Goal: Complete application form: Complete application form

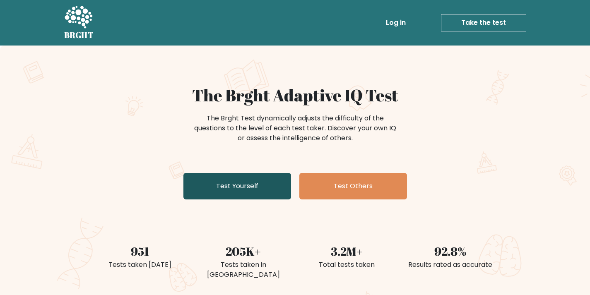
click at [232, 189] on link "Test Yourself" at bounding box center [238, 186] width 108 height 27
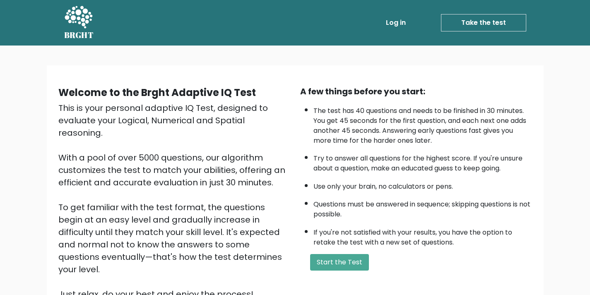
scroll to position [41, 0]
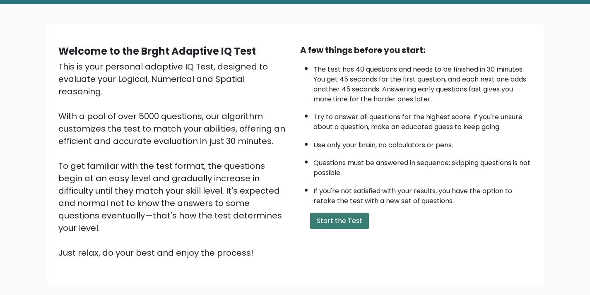
click at [329, 224] on button "Start the Test" at bounding box center [339, 221] width 59 height 17
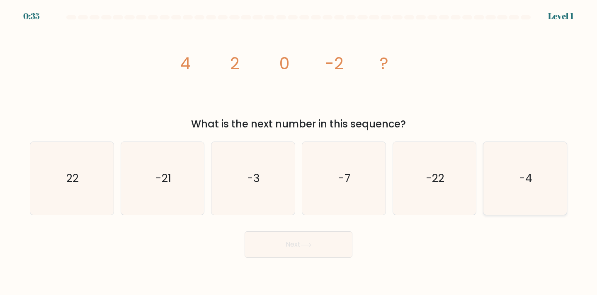
click at [515, 193] on icon "-4" at bounding box center [524, 178] width 73 height 73
click at [299, 152] on input "f. -4" at bounding box center [298, 150] width 0 height 4
radio input "true"
click at [295, 253] on button "Next" at bounding box center [298, 245] width 108 height 27
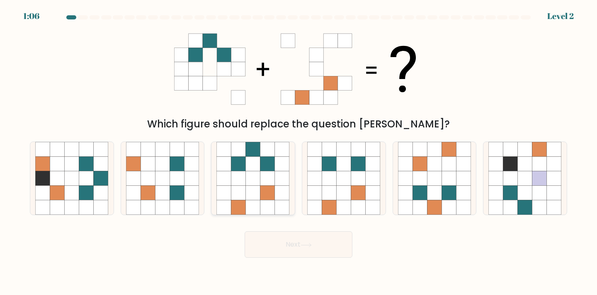
click at [248, 194] on icon at bounding box center [253, 193] width 15 height 15
click at [298, 152] on input "c." at bounding box center [298, 150] width 0 height 4
radio input "true"
click at [288, 252] on button "Next" at bounding box center [298, 245] width 108 height 27
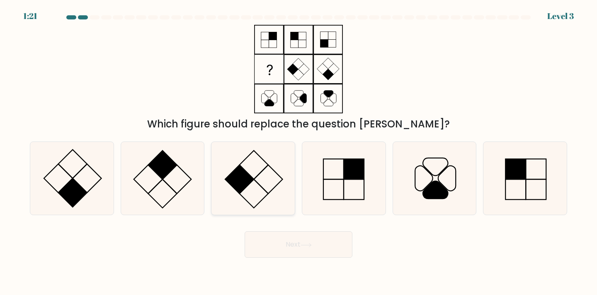
click at [256, 193] on icon at bounding box center [252, 178] width 73 height 73
click at [298, 152] on input "c." at bounding box center [298, 150] width 0 height 4
radio input "true"
click at [276, 239] on button "Next" at bounding box center [298, 245] width 108 height 27
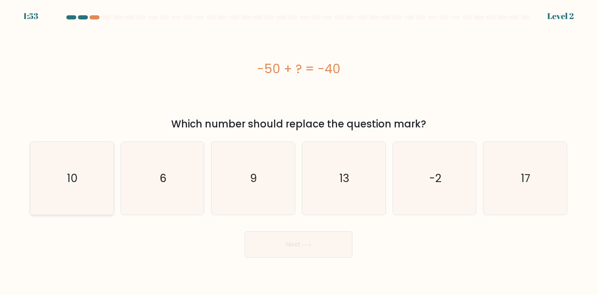
click at [64, 176] on icon "10" at bounding box center [71, 178] width 73 height 73
click at [298, 152] on input "a. 10" at bounding box center [298, 150] width 0 height 4
radio input "true"
click at [280, 249] on button "Next" at bounding box center [298, 245] width 108 height 27
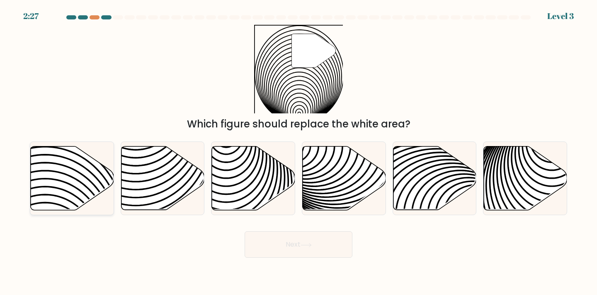
click at [49, 168] on icon at bounding box center [72, 178] width 83 height 64
click at [298, 152] on input "a." at bounding box center [298, 150] width 0 height 4
radio input "true"
click at [312, 243] on icon at bounding box center [305, 245] width 11 height 5
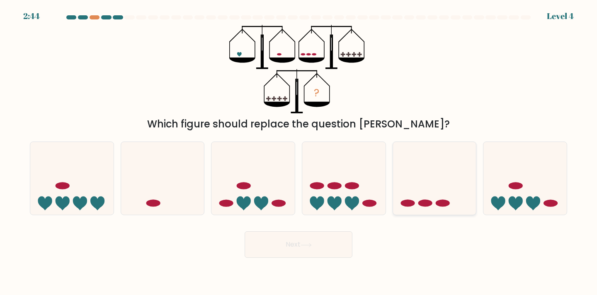
click at [441, 173] on icon at bounding box center [434, 178] width 83 height 69
click at [299, 152] on input "e." at bounding box center [298, 150] width 0 height 4
radio input "true"
click at [344, 248] on button "Next" at bounding box center [298, 245] width 108 height 27
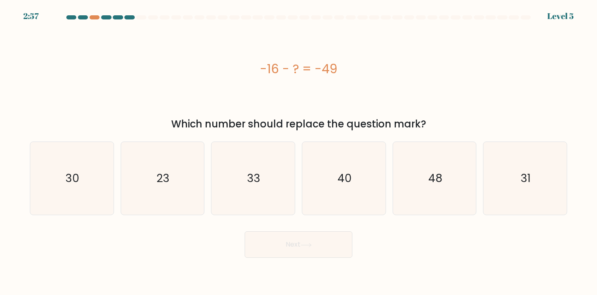
drag, startPoint x: 256, startPoint y: 67, endPoint x: 360, endPoint y: 75, distance: 105.1
click at [360, 75] on div "-16 - ? = -49" at bounding box center [298, 69] width 537 height 19
copy div "-16 - ? = -49"
click at [276, 179] on icon "33" at bounding box center [252, 178] width 73 height 73
click at [298, 152] on input "c. 33" at bounding box center [298, 150] width 0 height 4
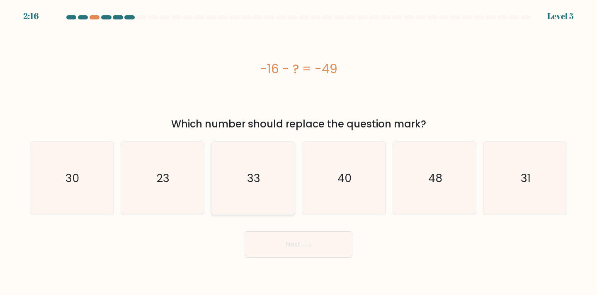
radio input "true"
click at [319, 252] on button "Next" at bounding box center [298, 245] width 108 height 27
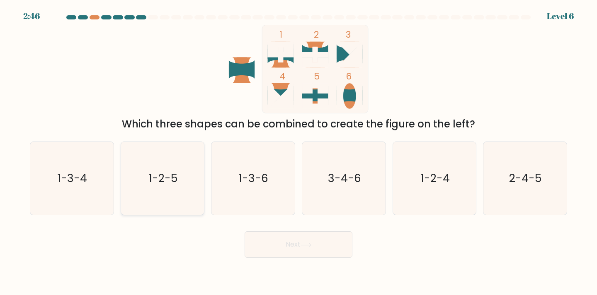
click at [161, 175] on text "1-2-5" at bounding box center [163, 178] width 29 height 15
click at [298, 152] on input "b. 1-2-5" at bounding box center [298, 150] width 0 height 4
radio input "true"
click at [328, 246] on button "Next" at bounding box center [298, 245] width 108 height 27
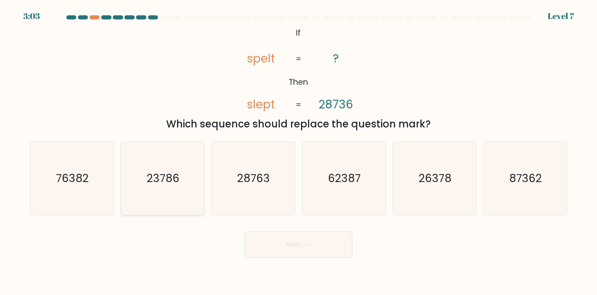
click at [154, 172] on text "23786" at bounding box center [163, 178] width 33 height 15
click at [298, 152] on input "b. 23786" at bounding box center [298, 150] width 0 height 4
radio input "true"
click at [293, 247] on button "Next" at bounding box center [298, 245] width 108 height 27
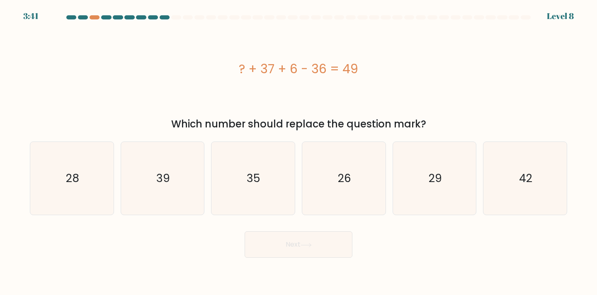
drag, startPoint x: 239, startPoint y: 66, endPoint x: 383, endPoint y: 55, distance: 144.2
click at [383, 55] on div "? + 37 + 6 - 36 = 49" at bounding box center [298, 69] width 537 height 89
copy div "? + 37 + 6 - 36 = 49"
click at [527, 162] on icon "42" at bounding box center [524, 178] width 73 height 73
click at [299, 152] on input "f. 42" at bounding box center [298, 150] width 0 height 4
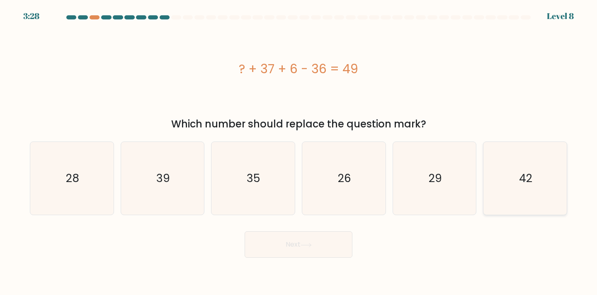
radio input "true"
click at [308, 244] on icon at bounding box center [305, 245] width 11 height 5
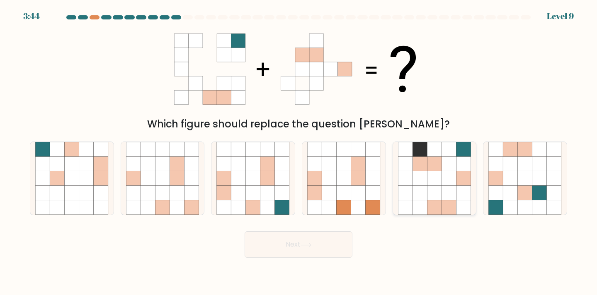
click at [427, 209] on icon at bounding box center [419, 208] width 15 height 15
click at [299, 152] on input "e." at bounding box center [298, 150] width 0 height 4
radio input "true"
click at [311, 241] on button "Next" at bounding box center [298, 245] width 108 height 27
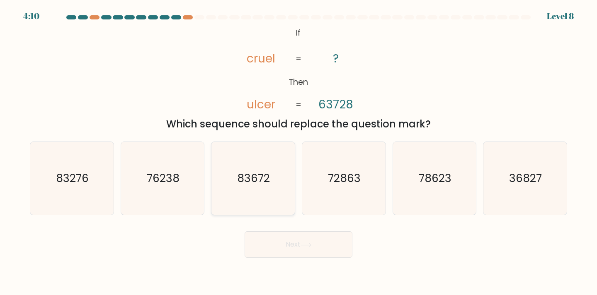
click at [276, 194] on icon "83672" at bounding box center [252, 178] width 73 height 73
click at [298, 152] on input "c. 83672" at bounding box center [298, 150] width 0 height 4
radio input "true"
click at [283, 247] on button "Next" at bounding box center [298, 245] width 108 height 27
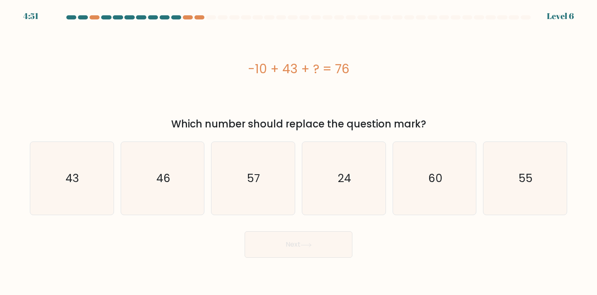
drag, startPoint x: 240, startPoint y: 75, endPoint x: 228, endPoint y: 73, distance: 12.1
click at [228, 73] on div "-10 + 43 + ? = 76" at bounding box center [298, 69] width 537 height 19
copy div "-10 + 43 + ? = 76"
click at [58, 174] on icon "43" at bounding box center [71, 178] width 73 height 73
click at [298, 152] on input "a. 43" at bounding box center [298, 150] width 0 height 4
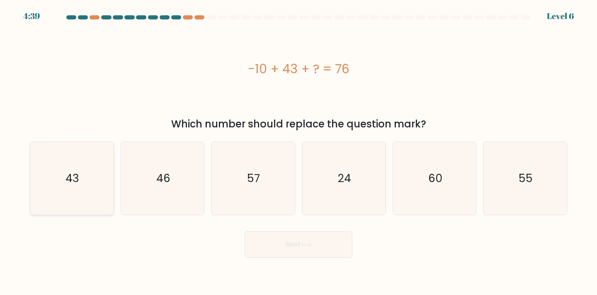
radio input "true"
click at [301, 250] on button "Next" at bounding box center [298, 245] width 108 height 27
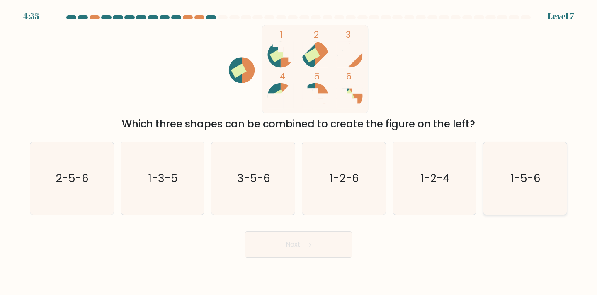
click at [502, 174] on icon "1-5-6" at bounding box center [524, 178] width 73 height 73
click at [299, 152] on input "f. 1-5-6" at bounding box center [298, 150] width 0 height 4
radio input "true"
click at [336, 247] on button "Next" at bounding box center [298, 245] width 108 height 27
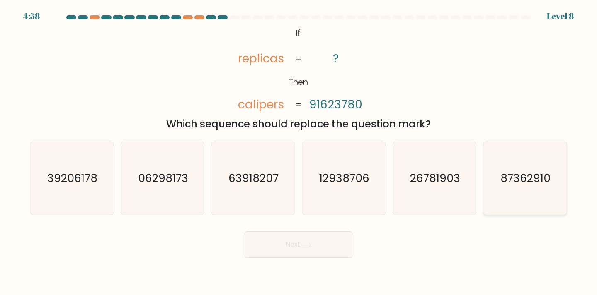
click at [516, 187] on icon "87362910" at bounding box center [524, 178] width 73 height 73
click at [299, 152] on input "f. 87362910" at bounding box center [298, 150] width 0 height 4
radio input "true"
click at [318, 248] on button "Next" at bounding box center [298, 245] width 108 height 27
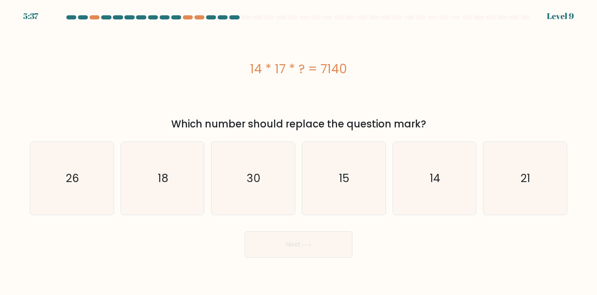
drag, startPoint x: 364, startPoint y: 79, endPoint x: 208, endPoint y: 75, distance: 156.7
click at [208, 75] on div "14 * 17 * ? = 7140" at bounding box center [298, 69] width 537 height 89
copy div "14 * 17 * ? = 7140"
click at [267, 168] on icon "30" at bounding box center [252, 178] width 73 height 73
click at [298, 152] on input "c. 30" at bounding box center [298, 150] width 0 height 4
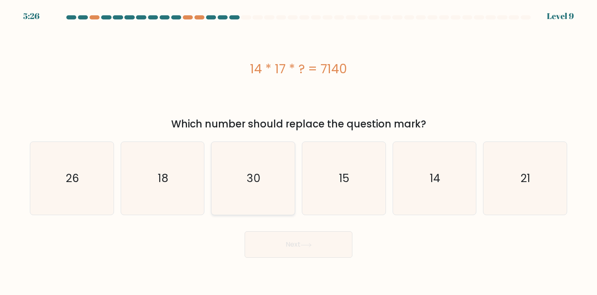
radio input "true"
click at [307, 243] on icon at bounding box center [305, 245] width 11 height 5
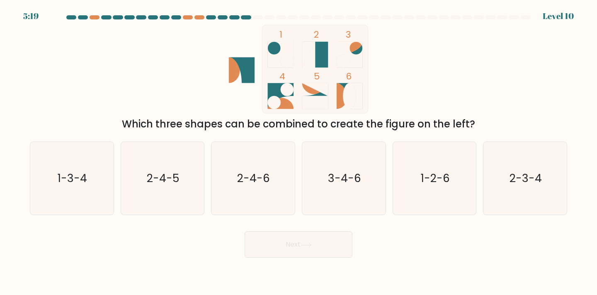
click at [281, 46] on icon at bounding box center [281, 55] width 26 height 26
click at [56, 185] on icon "1-3-4" at bounding box center [71, 178] width 73 height 73
click at [298, 152] on input "a. 1-3-4" at bounding box center [298, 150] width 0 height 4
radio input "true"
click at [293, 252] on button "Next" at bounding box center [298, 245] width 108 height 27
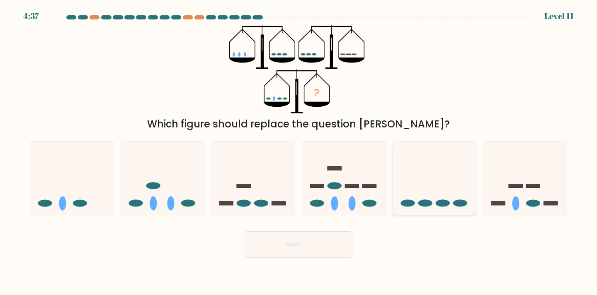
click at [431, 176] on icon at bounding box center [434, 178] width 83 height 69
click at [299, 152] on input "e." at bounding box center [298, 150] width 0 height 4
radio input "true"
click at [431, 176] on icon at bounding box center [434, 179] width 82 height 68
click at [299, 152] on input "e." at bounding box center [298, 150] width 0 height 4
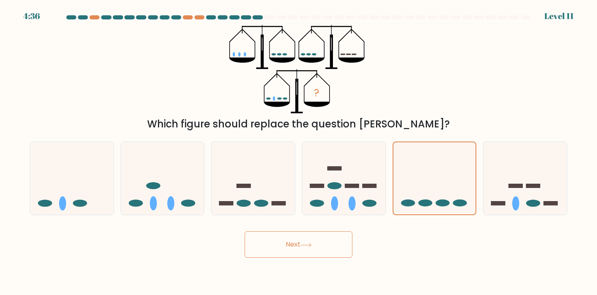
click at [305, 245] on icon at bounding box center [306, 245] width 10 height 4
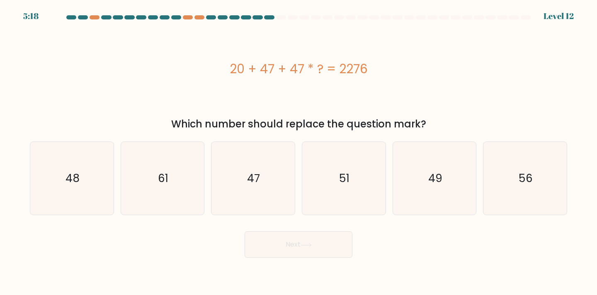
drag, startPoint x: 220, startPoint y: 66, endPoint x: 396, endPoint y: 81, distance: 176.7
click at [396, 81] on div "20 + 47 + 47 * ? = 2276" at bounding box center [298, 69] width 537 height 89
copy div "20 + 47 + 47 * ? = 2276"
click at [91, 162] on icon "48" at bounding box center [71, 178] width 73 height 73
click at [298, 152] on input "a. 48" at bounding box center [298, 150] width 0 height 4
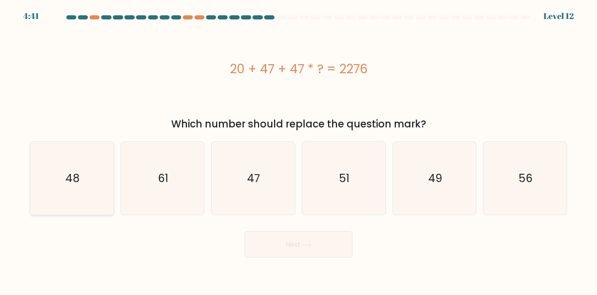
radio input "true"
click at [272, 244] on button "Next" at bounding box center [298, 245] width 108 height 27
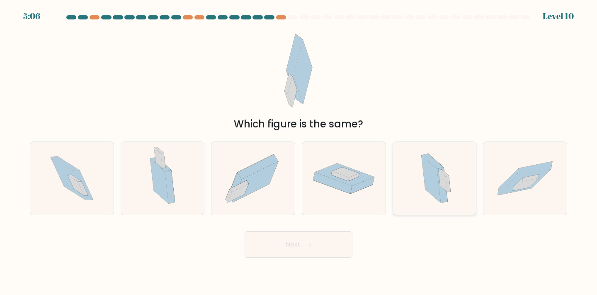
click at [422, 193] on icon at bounding box center [434, 178] width 44 height 73
click at [299, 152] on input "e." at bounding box center [298, 150] width 0 height 4
radio input "true"
click at [297, 255] on button "Next" at bounding box center [298, 245] width 108 height 27
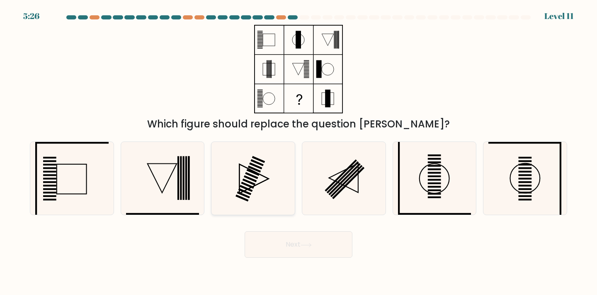
click at [239, 181] on icon at bounding box center [253, 178] width 29 height 29
click at [298, 152] on input "c." at bounding box center [298, 150] width 0 height 4
radio input "true"
click at [305, 245] on icon at bounding box center [306, 245] width 10 height 4
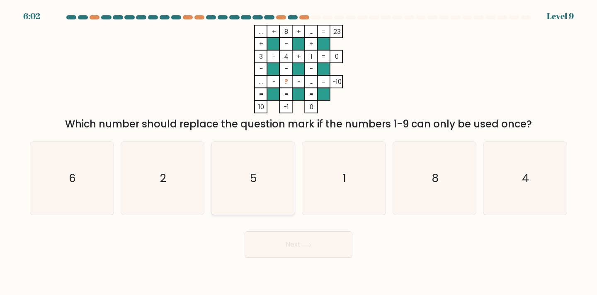
click at [239, 176] on icon "5" at bounding box center [252, 178] width 73 height 73
click at [298, 152] on input "c. 5" at bounding box center [298, 150] width 0 height 4
radio input "true"
click at [319, 251] on button "Next" at bounding box center [298, 245] width 108 height 27
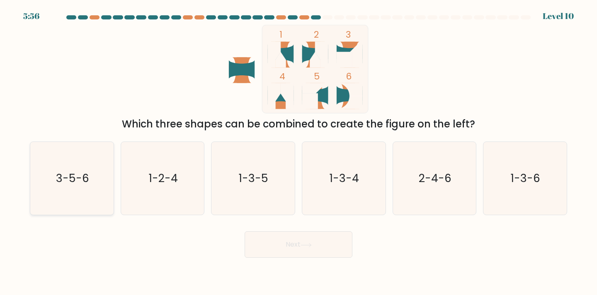
click at [92, 182] on icon "3-5-6" at bounding box center [71, 178] width 73 height 73
click at [298, 152] on input "a. 3-5-6" at bounding box center [298, 150] width 0 height 4
radio input "true"
click at [268, 242] on button "Next" at bounding box center [298, 245] width 108 height 27
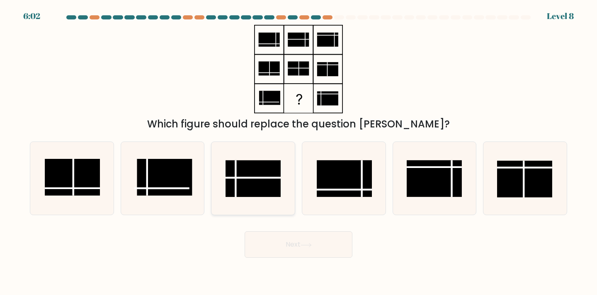
click at [252, 181] on rect at bounding box center [252, 178] width 55 height 37
click at [298, 152] on input "c." at bounding box center [298, 150] width 0 height 4
radio input "true"
click at [252, 181] on rect at bounding box center [253, 179] width 55 height 36
click at [298, 152] on input "c." at bounding box center [298, 150] width 0 height 4
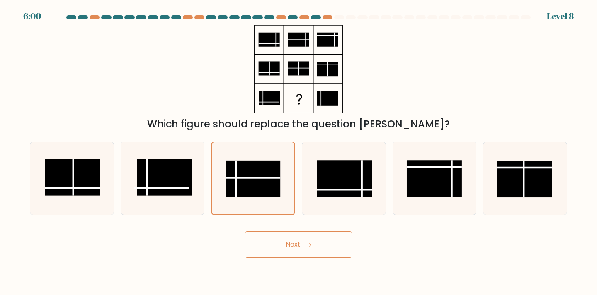
click at [299, 247] on button "Next" at bounding box center [298, 245] width 108 height 27
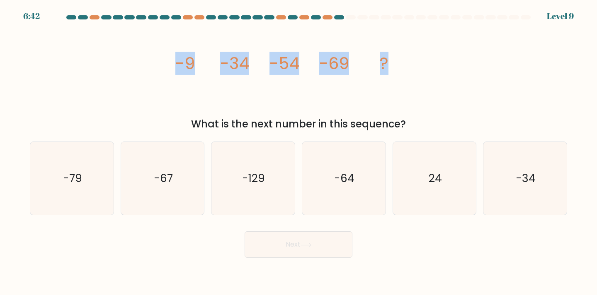
copy g "-9 -34 -54 -69 ?"
drag, startPoint x: 170, startPoint y: 49, endPoint x: 128, endPoint y: 58, distance: 43.2
click at [128, 58] on div "image/svg+xml -9 -34 -54 -69 ? What is the next number in this sequence?" at bounding box center [298, 78] width 547 height 107
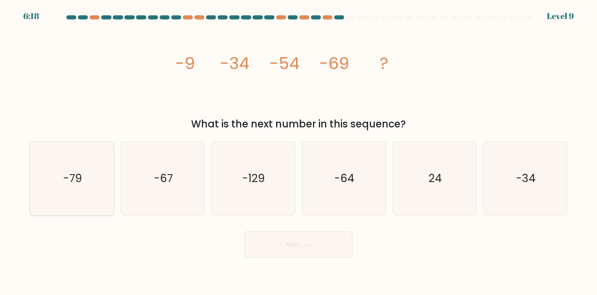
click at [52, 170] on icon "-79" at bounding box center [71, 178] width 73 height 73
click at [298, 152] on input "a. -79" at bounding box center [298, 150] width 0 height 4
radio input "true"
click at [286, 254] on button "Next" at bounding box center [298, 245] width 108 height 27
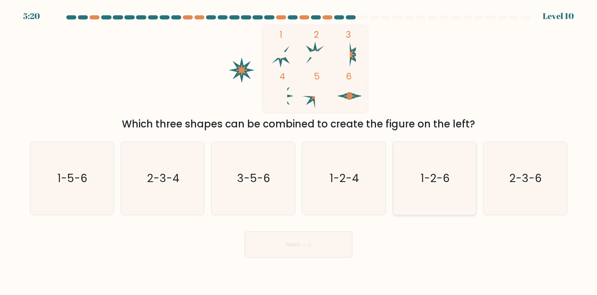
click at [439, 181] on text "1-2-6" at bounding box center [435, 178] width 29 height 15
click at [299, 152] on input "e. 1-2-6" at bounding box center [298, 150] width 0 height 4
radio input "true"
click at [307, 249] on button "Next" at bounding box center [298, 245] width 108 height 27
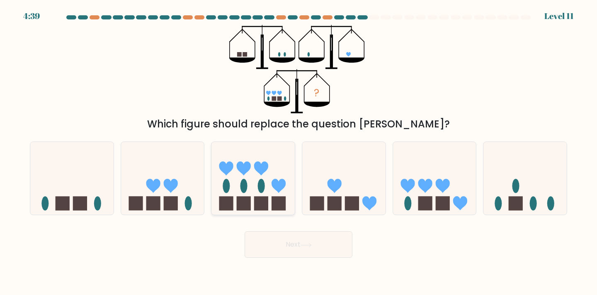
click at [239, 179] on icon at bounding box center [252, 178] width 83 height 69
click at [298, 152] on input "c." at bounding box center [298, 150] width 0 height 4
radio input "true"
click at [324, 239] on button "Next" at bounding box center [298, 245] width 108 height 27
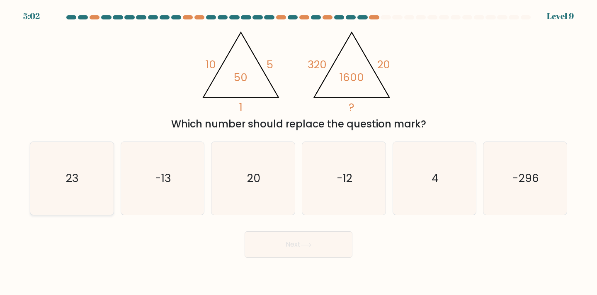
click at [79, 184] on icon "23" at bounding box center [71, 178] width 73 height 73
click at [298, 152] on input "a. 23" at bounding box center [298, 150] width 0 height 4
radio input "true"
click at [277, 246] on button "Next" at bounding box center [298, 245] width 108 height 27
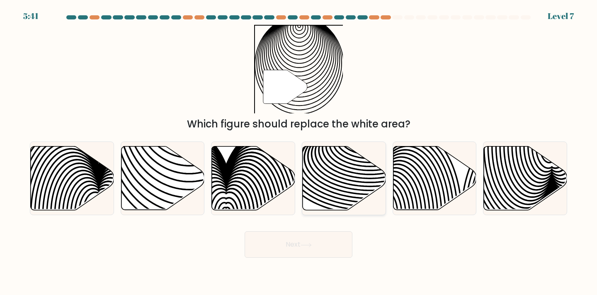
click at [339, 178] on icon at bounding box center [343, 178] width 83 height 64
click at [299, 152] on input "d." at bounding box center [298, 150] width 0 height 4
radio input "true"
click at [275, 243] on button "Next" at bounding box center [298, 245] width 108 height 27
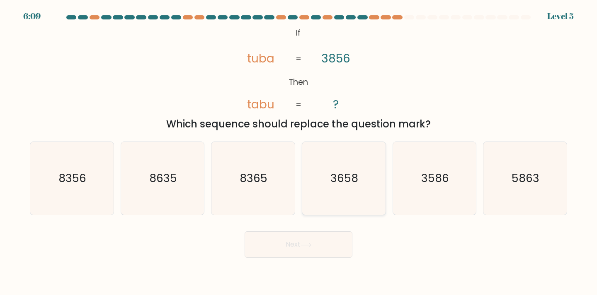
click at [360, 181] on icon "3658" at bounding box center [343, 178] width 73 height 73
click at [299, 152] on input "d. 3658" at bounding box center [298, 150] width 0 height 4
radio input "true"
click at [298, 255] on button "Next" at bounding box center [298, 245] width 108 height 27
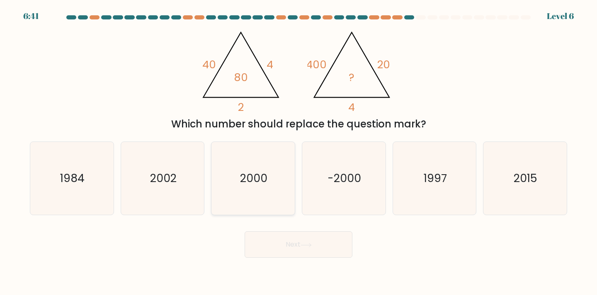
click at [257, 186] on text "2000" at bounding box center [253, 178] width 27 height 15
click at [298, 152] on input "c. 2000" at bounding box center [298, 150] width 0 height 4
radio input "true"
click at [301, 248] on button "Next" at bounding box center [298, 245] width 108 height 27
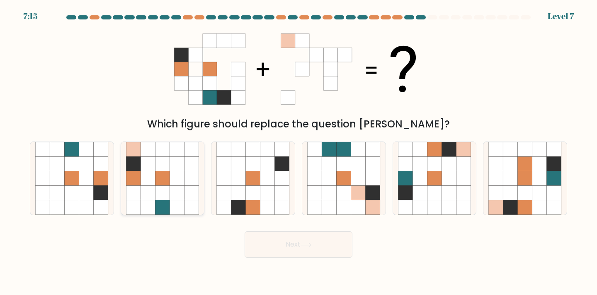
click at [182, 157] on icon at bounding box center [177, 149] width 15 height 15
click at [298, 152] on input "b." at bounding box center [298, 150] width 0 height 4
radio input "true"
click at [300, 249] on button "Next" at bounding box center [298, 245] width 108 height 27
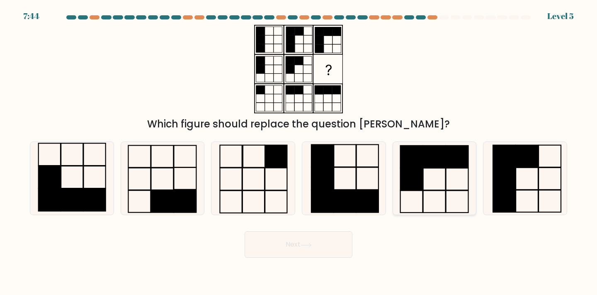
click at [437, 178] on icon at bounding box center [434, 178] width 73 height 73
click at [299, 152] on input "e." at bounding box center [298, 150] width 0 height 4
radio input "true"
click at [317, 242] on button "Next" at bounding box center [298, 245] width 108 height 27
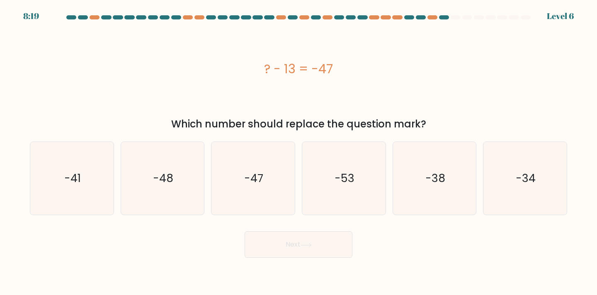
drag, startPoint x: 280, startPoint y: 67, endPoint x: 385, endPoint y: 66, distance: 105.2
click at [385, 66] on div "? - 13 = -47" at bounding box center [298, 69] width 537 height 19
copy div "? - 13 = -47"
click at [512, 173] on icon "-34" at bounding box center [524, 178] width 73 height 73
click at [299, 152] on input "f. -34" at bounding box center [298, 150] width 0 height 4
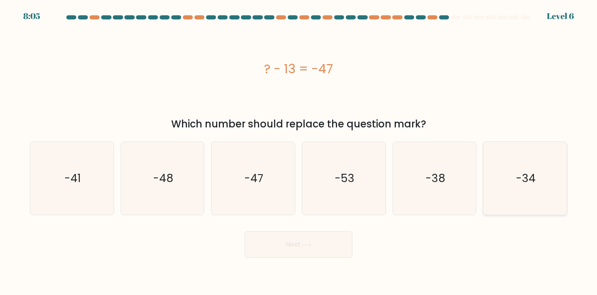
radio input "true"
click at [318, 246] on button "Next" at bounding box center [298, 245] width 108 height 27
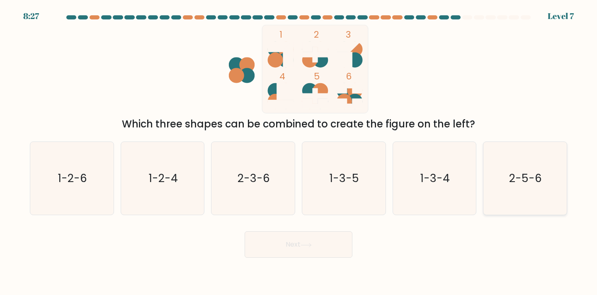
click at [521, 179] on text "2-5-6" at bounding box center [525, 178] width 33 height 15
click at [299, 152] on input "f. 2-5-6" at bounding box center [298, 150] width 0 height 4
radio input "true"
click at [344, 239] on button "Next" at bounding box center [298, 245] width 108 height 27
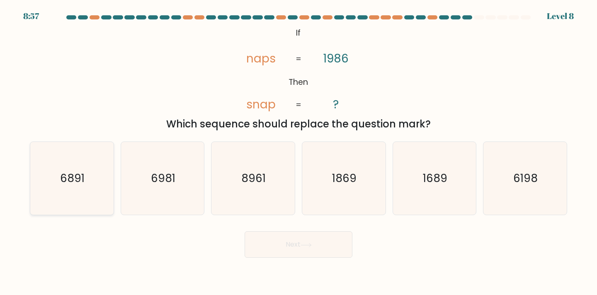
click at [68, 181] on text "6891" at bounding box center [72, 178] width 24 height 15
click at [298, 152] on input "a. 6891" at bounding box center [298, 150] width 0 height 4
radio input "true"
click at [327, 245] on button "Next" at bounding box center [298, 245] width 108 height 27
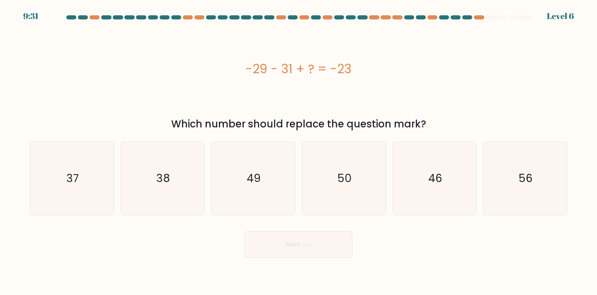
drag, startPoint x: 376, startPoint y: 71, endPoint x: 159, endPoint y: 65, distance: 217.2
click at [159, 65] on div "-29 - 31 + ? = -23" at bounding box center [298, 69] width 537 height 19
copy div "-29 - 31 + ? = -23"
click at [78, 188] on icon "37" at bounding box center [71, 178] width 73 height 73
click at [298, 152] on input "a. 37" at bounding box center [298, 150] width 0 height 4
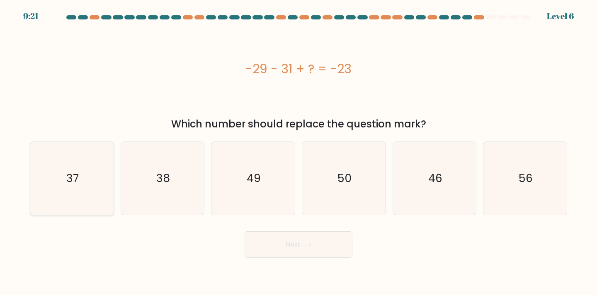
radio input "true"
click at [327, 247] on button "Next" at bounding box center [298, 245] width 108 height 27
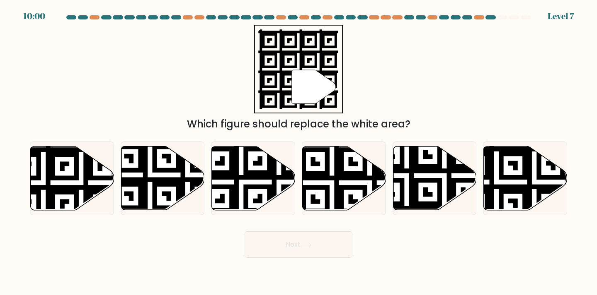
click at [29, 175] on div "a." at bounding box center [72, 179] width 91 height 74
click at [51, 174] on icon at bounding box center [43, 145] width 151 height 151
click at [298, 152] on input "a." at bounding box center [298, 150] width 0 height 4
radio input "true"
click at [303, 238] on button "Next" at bounding box center [298, 245] width 108 height 27
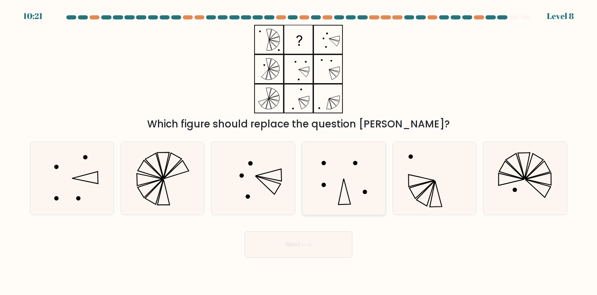
click at [359, 182] on icon at bounding box center [343, 178] width 73 height 73
click at [299, 152] on input "d." at bounding box center [298, 150] width 0 height 4
radio input "true"
click at [106, 182] on icon at bounding box center [71, 178] width 73 height 73
click at [298, 152] on input "a." at bounding box center [298, 150] width 0 height 4
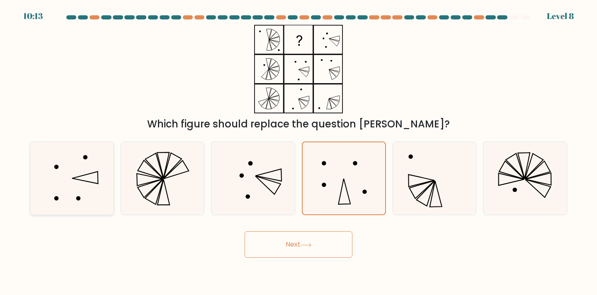
radio input "true"
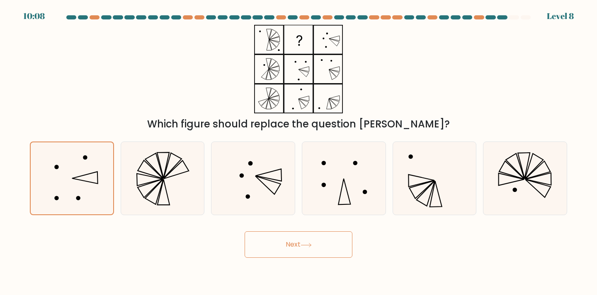
click at [283, 241] on button "Next" at bounding box center [298, 245] width 108 height 27
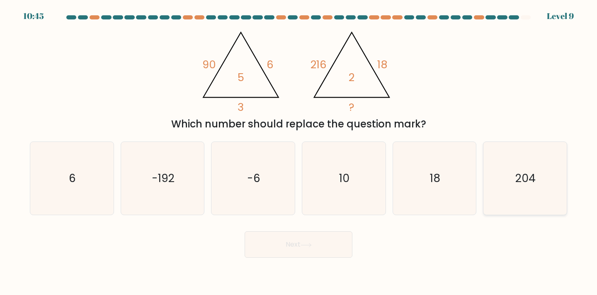
click at [526, 175] on text "204" at bounding box center [525, 178] width 20 height 15
click at [299, 152] on input "f. 204" at bounding box center [298, 150] width 0 height 4
radio input "true"
click at [308, 245] on icon at bounding box center [305, 245] width 11 height 5
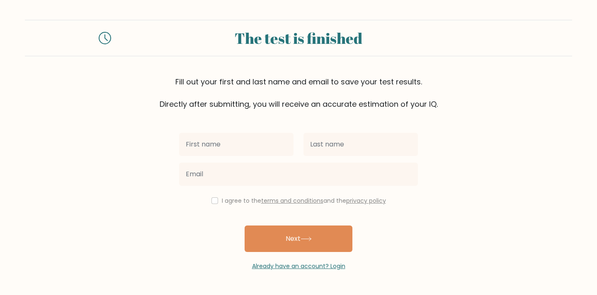
click at [267, 150] on input "text" at bounding box center [236, 144] width 114 height 23
type input "Gijohn"
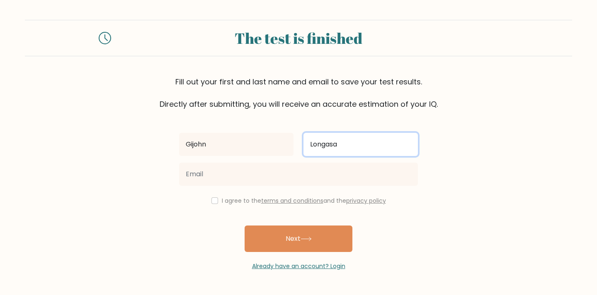
type input "Longasa"
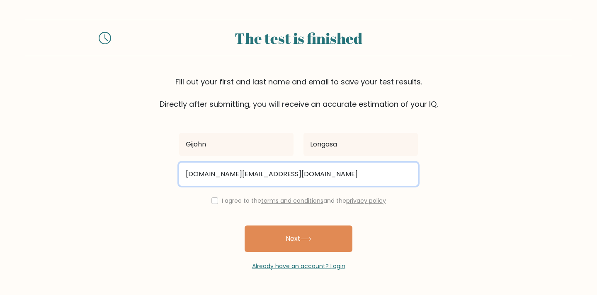
type input "[DOMAIN_NAME][EMAIL_ADDRESS][DOMAIN_NAME]"
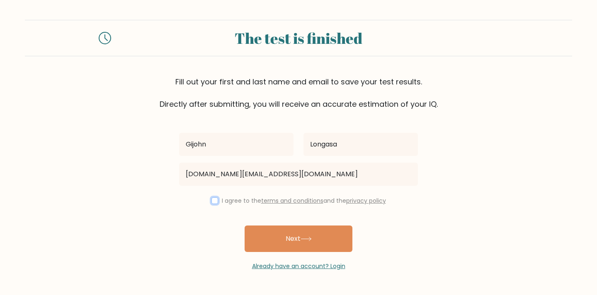
click at [213, 200] on input "checkbox" at bounding box center [214, 201] width 7 height 7
checkbox input "true"
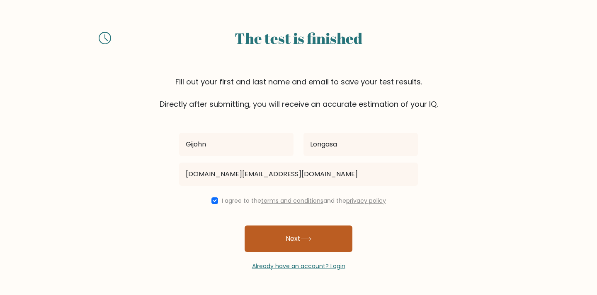
click at [302, 245] on button "Next" at bounding box center [298, 239] width 108 height 27
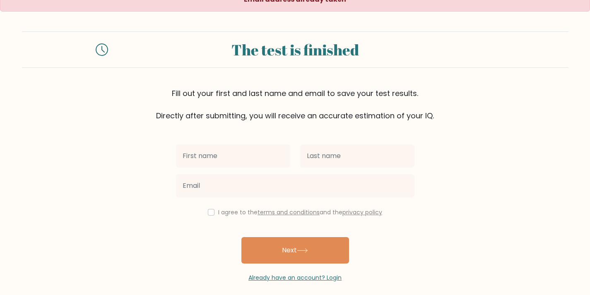
scroll to position [19, 0]
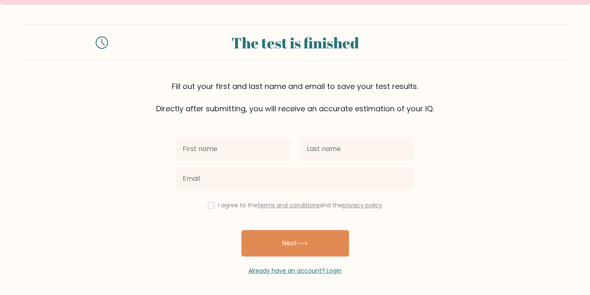
click at [254, 143] on input "text" at bounding box center [233, 149] width 114 height 23
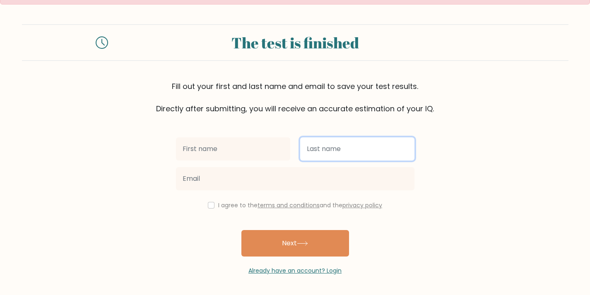
click at [375, 150] on input "text" at bounding box center [357, 149] width 114 height 23
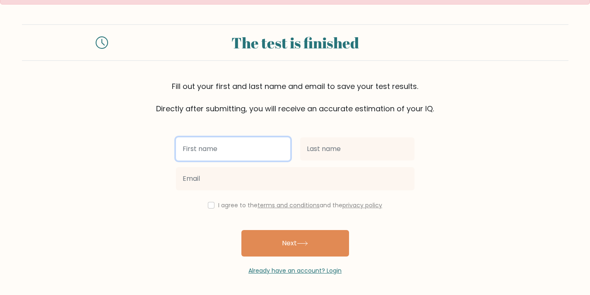
click at [237, 154] on input "text" at bounding box center [233, 149] width 114 height 23
click at [237, 149] on input "text" at bounding box center [233, 149] width 114 height 23
click at [245, 154] on input "text" at bounding box center [233, 149] width 114 height 23
click at [232, 149] on input "g" at bounding box center [233, 149] width 114 height 23
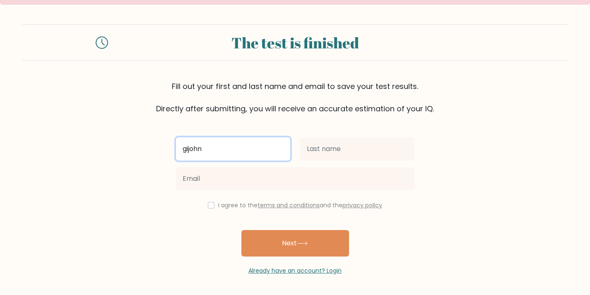
type input "gijohn"
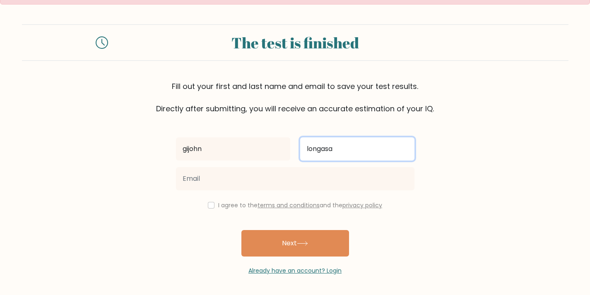
type input "longasa"
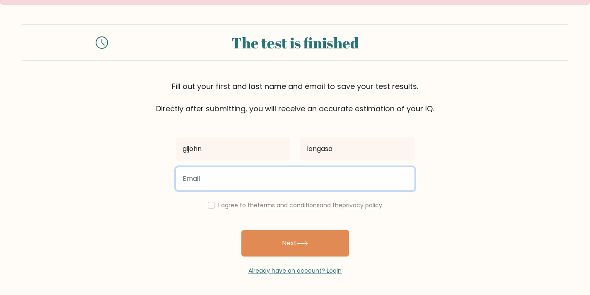
click at [250, 179] on input "email" at bounding box center [295, 178] width 239 height 23
type input "gijan.digital@gmail.com"
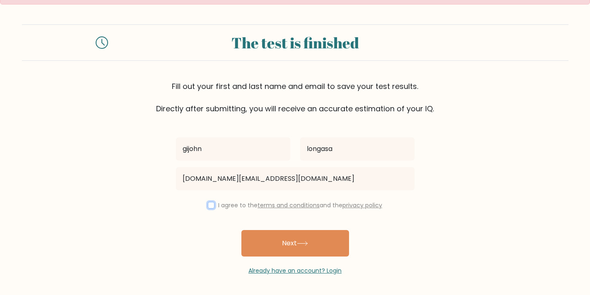
click at [208, 206] on input "checkbox" at bounding box center [211, 205] width 7 height 7
checkbox input "true"
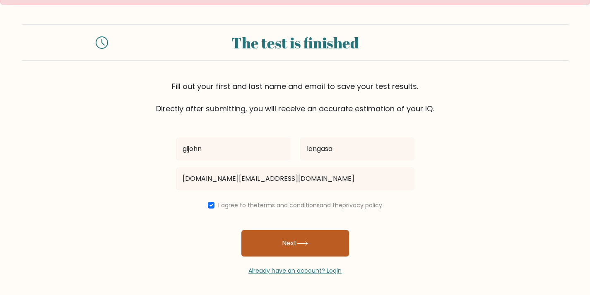
click at [324, 248] on button "Next" at bounding box center [296, 243] width 108 height 27
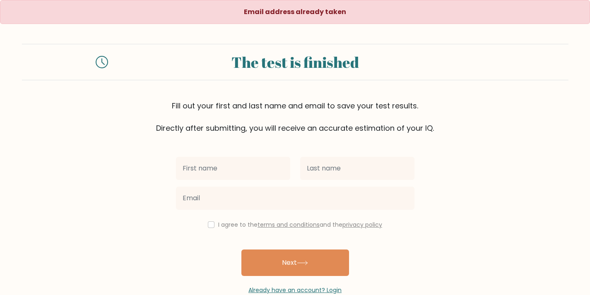
click at [240, 173] on input "text" at bounding box center [233, 168] width 114 height 23
type input "gijohn"
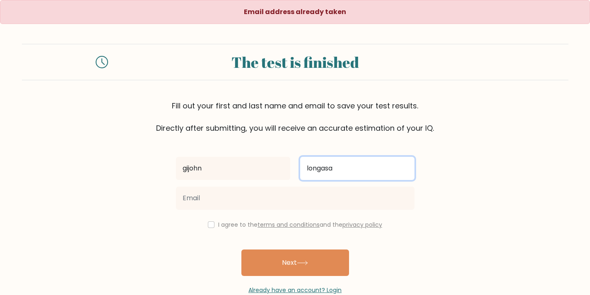
type input "longasa"
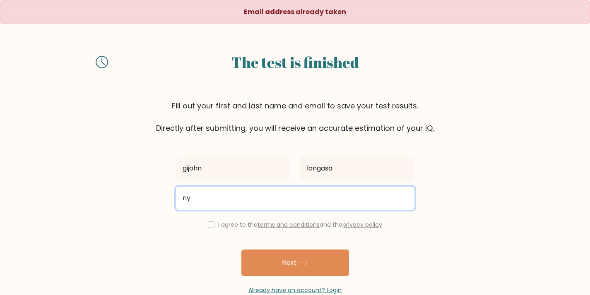
type input "n"
type input "gijanjangi4456@gmail.com"
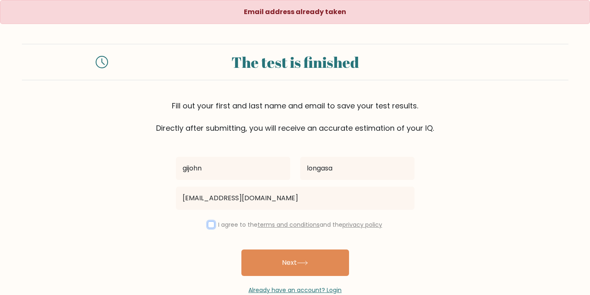
click at [208, 224] on input "checkbox" at bounding box center [211, 225] width 7 height 7
checkbox input "true"
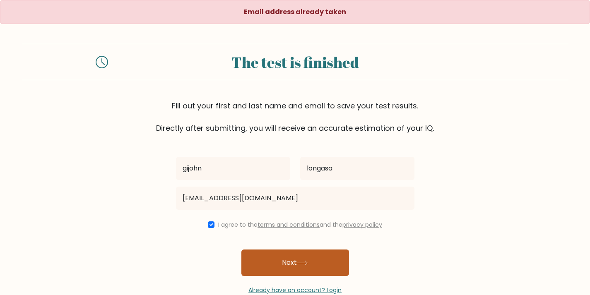
click at [279, 261] on button "Next" at bounding box center [296, 263] width 108 height 27
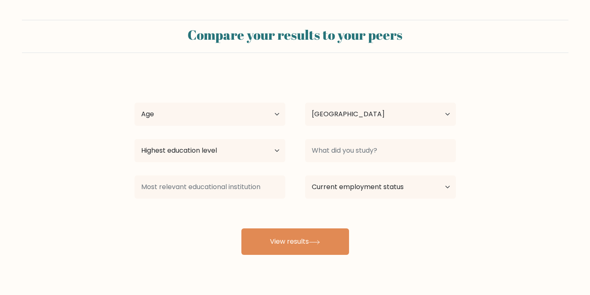
select select "PH"
click at [193, 116] on select "Age Under 18 years old 18-24 years old 25-34 years old 35-44 years old 45-54 ye…" at bounding box center [210, 114] width 151 height 23
select select "25_34"
click at [135, 103] on select "Age Under 18 years old 18-24 years old 25-34 years old 35-44 years old 45-54 ye…" at bounding box center [210, 114] width 151 height 23
click at [232, 152] on select "Highest education level No schooling Primary Lower Secondary Upper Secondary Oc…" at bounding box center [210, 150] width 151 height 23
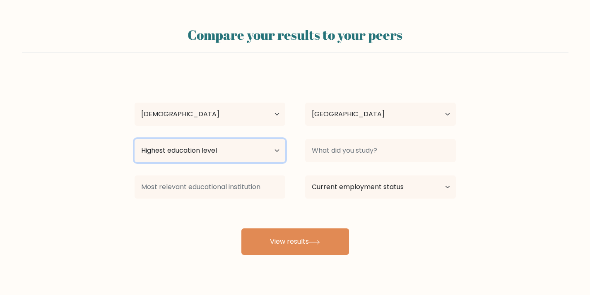
select select "bachelors_degree"
click at [135, 139] on select "Highest education level No schooling Primary Lower Secondary Upper Secondary Oc…" at bounding box center [210, 150] width 151 height 23
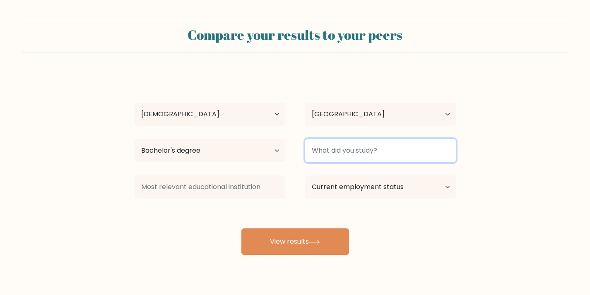
click at [359, 155] on input at bounding box center [380, 150] width 151 height 23
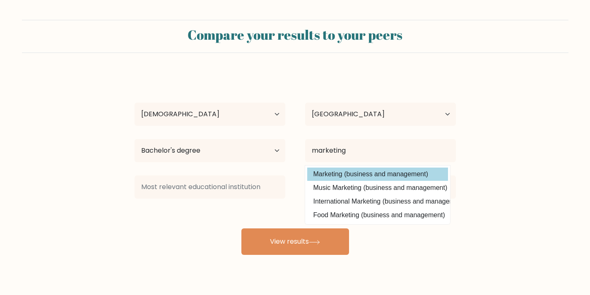
click at [350, 169] on option "Marketing (business and management)" at bounding box center [377, 174] width 141 height 13
type input "Marketing"
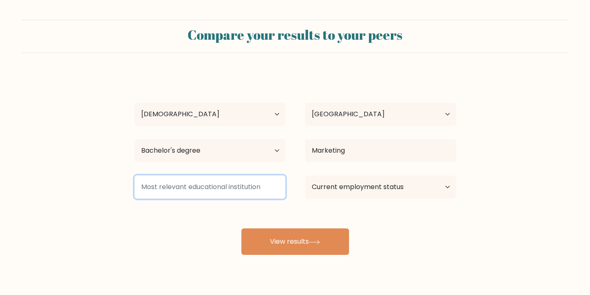
click at [239, 192] on input at bounding box center [210, 187] width 151 height 23
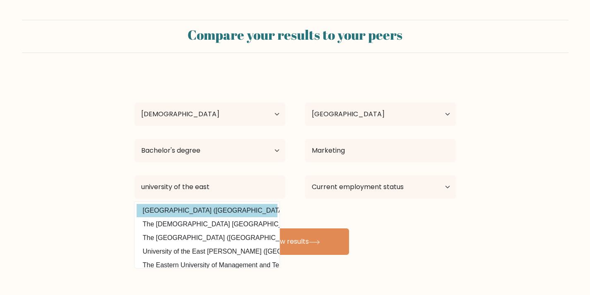
click at [220, 209] on option "University of the East (Philippines)" at bounding box center [207, 210] width 141 height 13
type input "[GEOGRAPHIC_DATA]"
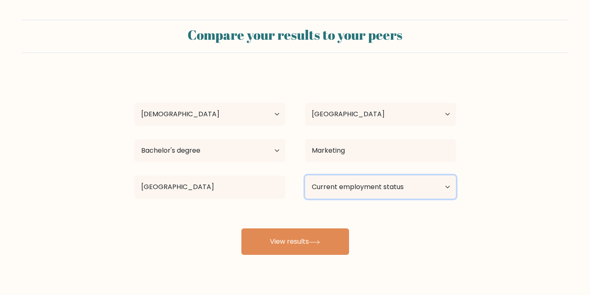
click at [392, 180] on select "Current employment status Employed Student Retired Other / prefer not to answer" at bounding box center [380, 187] width 151 height 23
select select "other"
click at [305, 176] on select "Current employment status Employed Student Retired Other / prefer not to answer" at bounding box center [380, 187] width 151 height 23
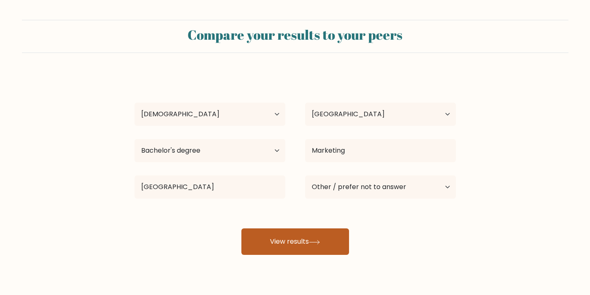
click at [287, 240] on button "View results" at bounding box center [296, 242] width 108 height 27
